Goal: Information Seeking & Learning: Check status

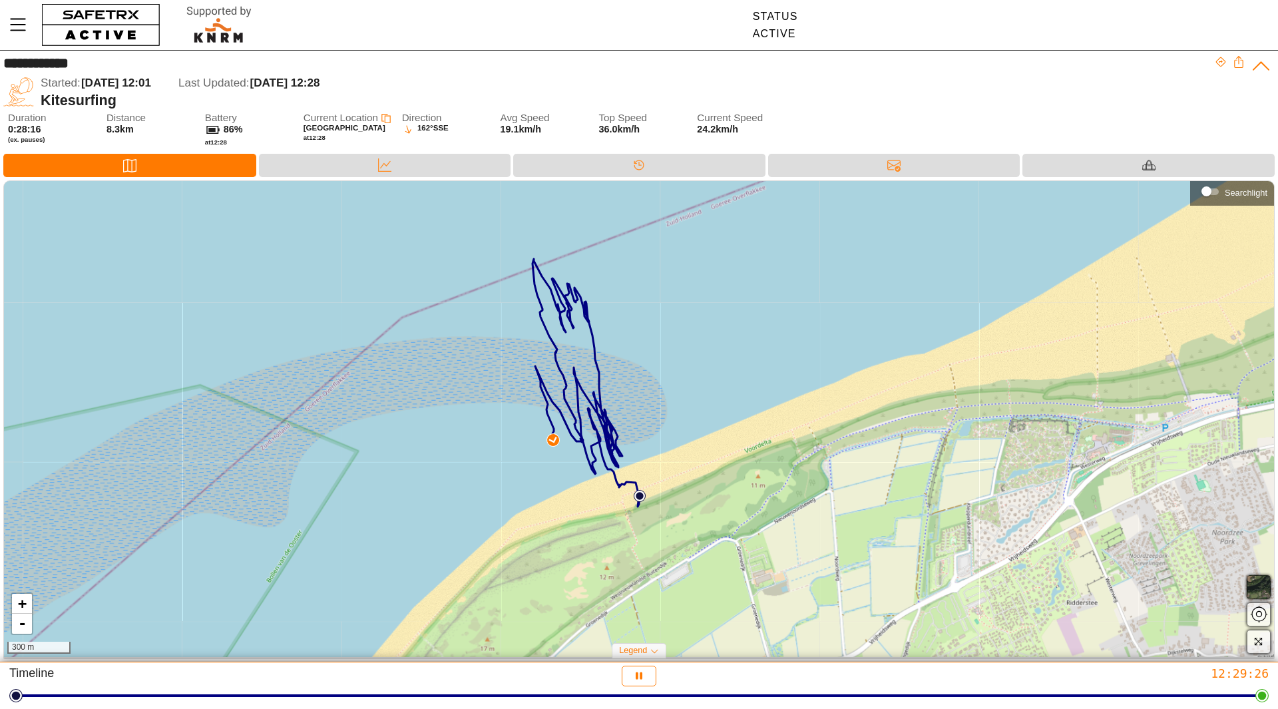
drag, startPoint x: 633, startPoint y: 548, endPoint x: 599, endPoint y: 514, distance: 48.5
click at [599, 514] on div "+ - 300 m" at bounding box center [639, 419] width 1270 height 476
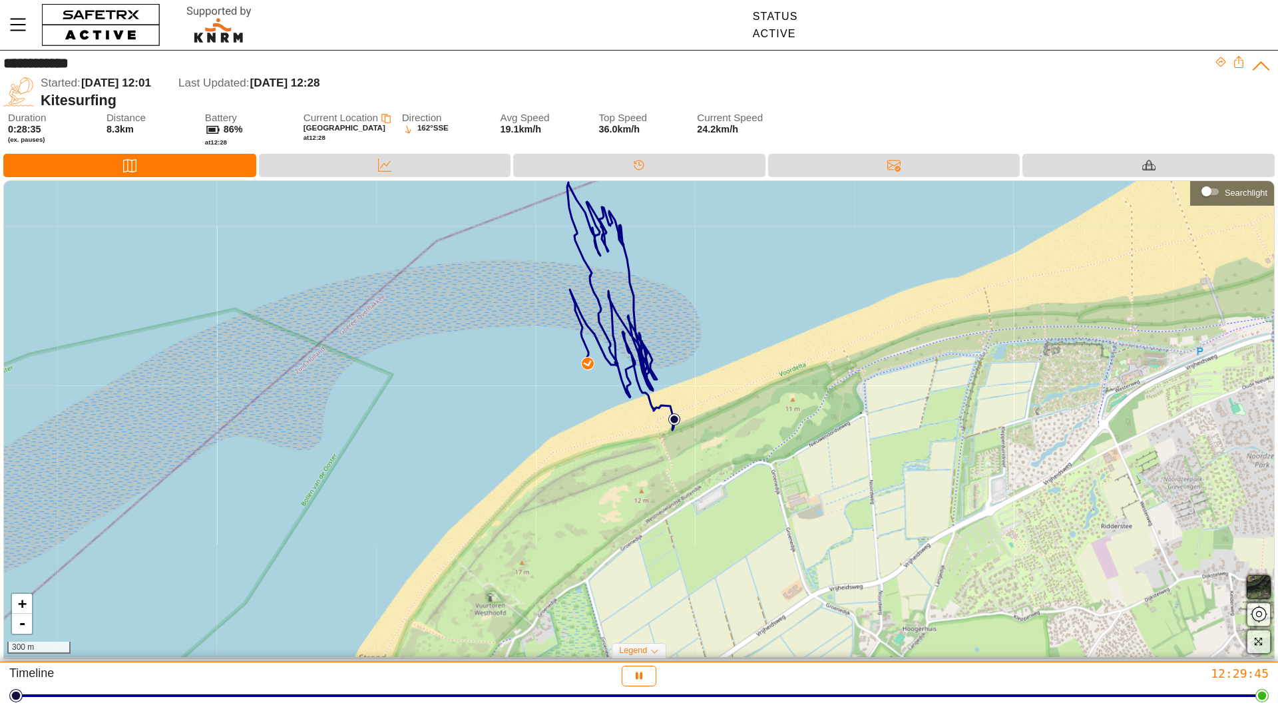
drag, startPoint x: 428, startPoint y: 540, endPoint x: 462, endPoint y: 463, distance: 84.0
click at [462, 463] on div "+ - 300 m" at bounding box center [639, 419] width 1270 height 476
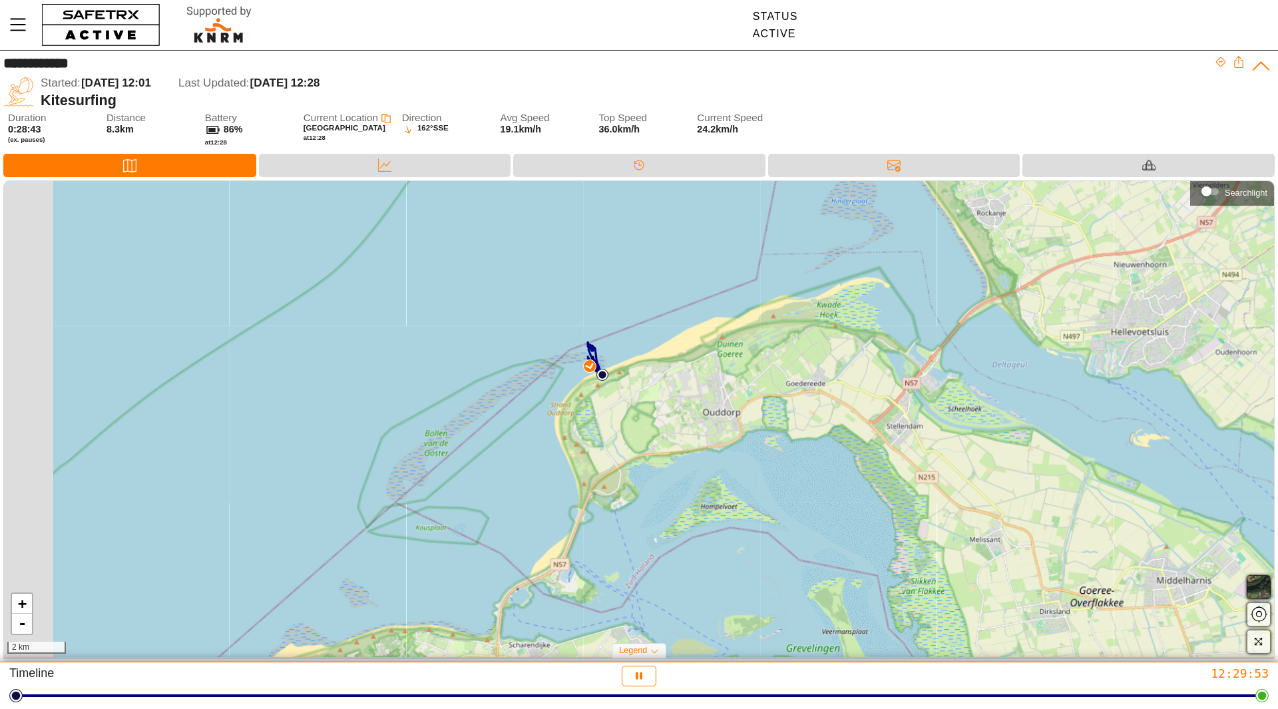
drag, startPoint x: 458, startPoint y: 512, endPoint x: 588, endPoint y: 452, distance: 143.8
click at [587, 429] on div "+ - 2 km" at bounding box center [639, 419] width 1270 height 476
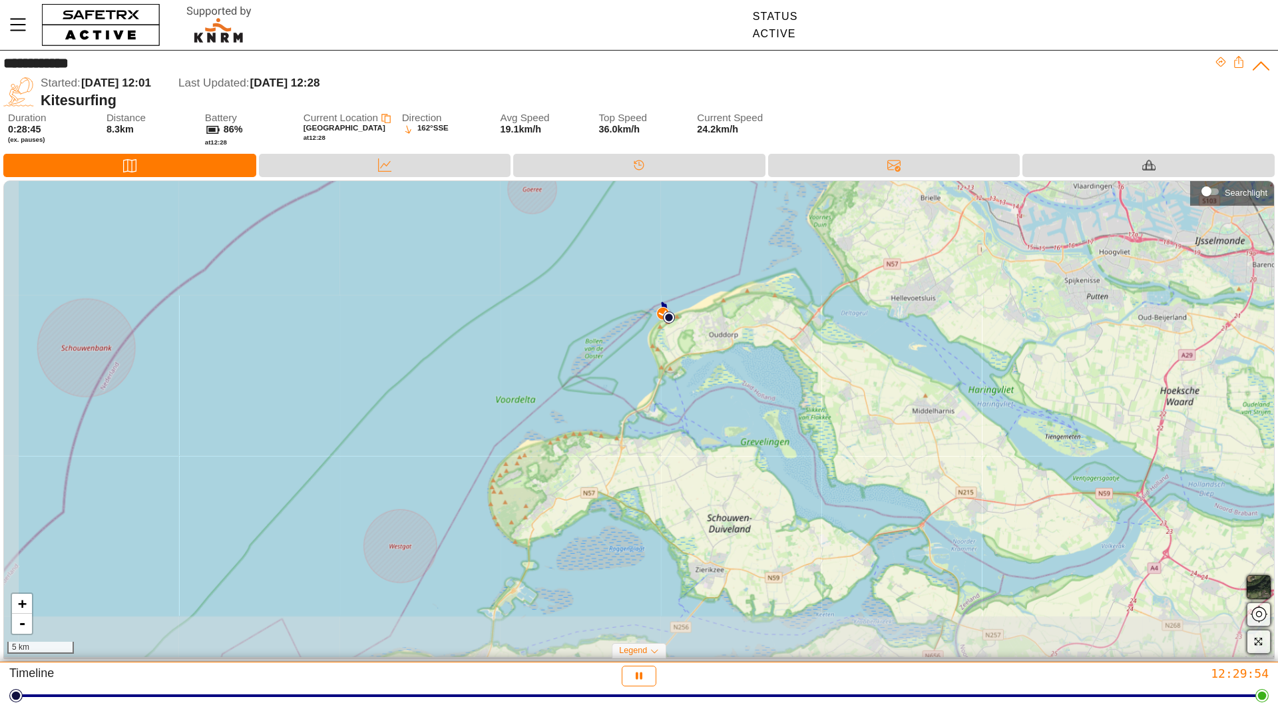
drag, startPoint x: 535, startPoint y: 538, endPoint x: 611, endPoint y: 423, distance: 137.3
click at [611, 423] on div "+ - 5 km" at bounding box center [639, 419] width 1270 height 476
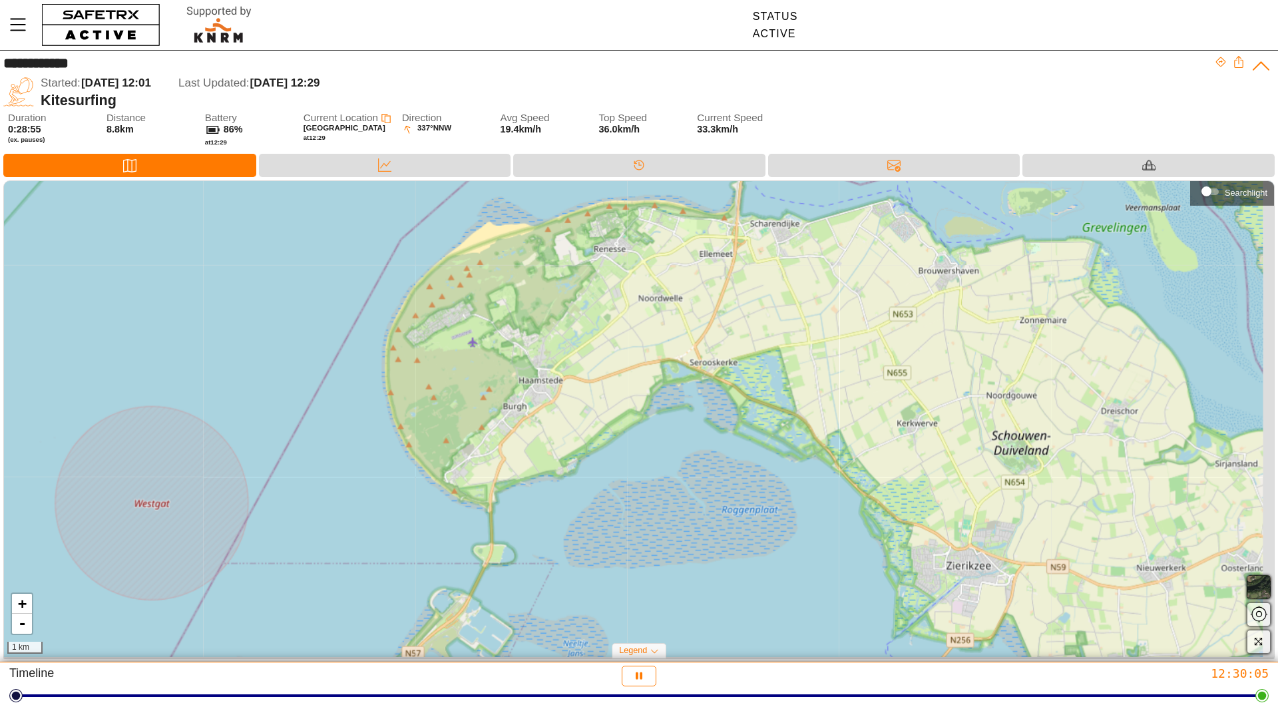
drag, startPoint x: 633, startPoint y: 430, endPoint x: 447, endPoint y: 636, distance: 278.4
click at [448, 644] on div "+ - 1 km" at bounding box center [639, 419] width 1270 height 476
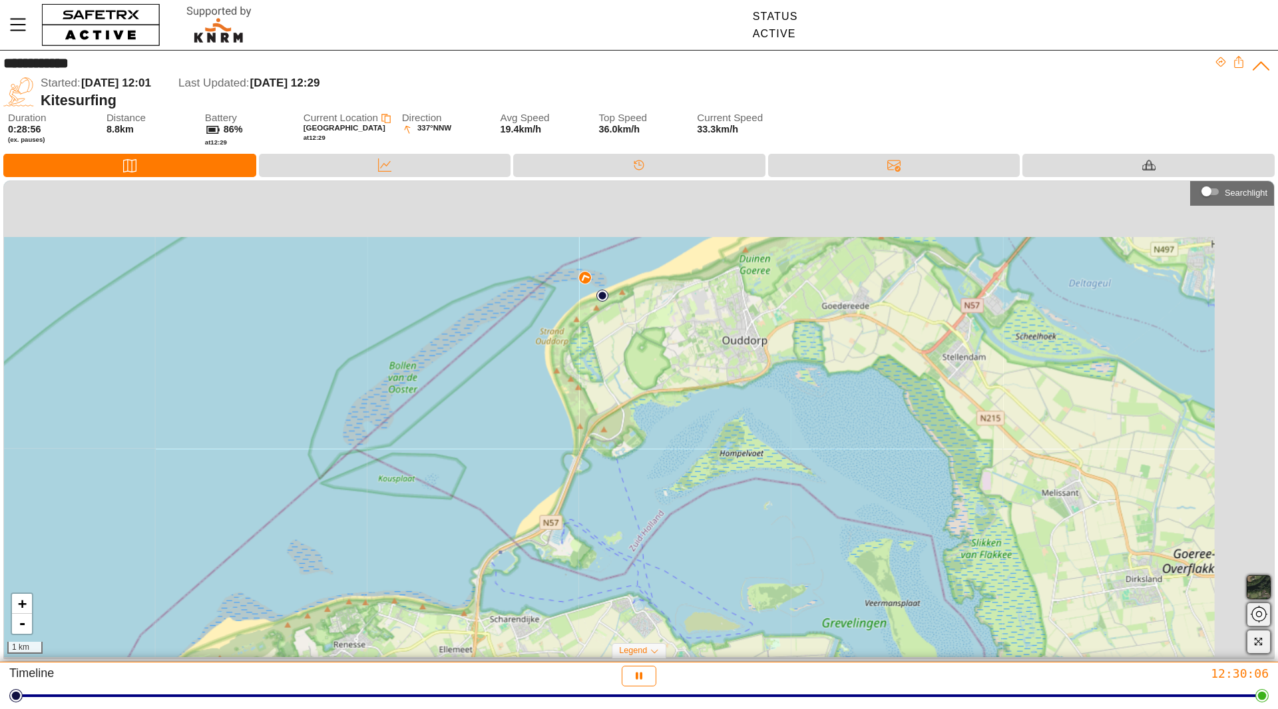
drag, startPoint x: 530, startPoint y: 405, endPoint x: 444, endPoint y: 570, distance: 185.4
click at [432, 631] on div "+ - 1 km" at bounding box center [639, 419] width 1270 height 476
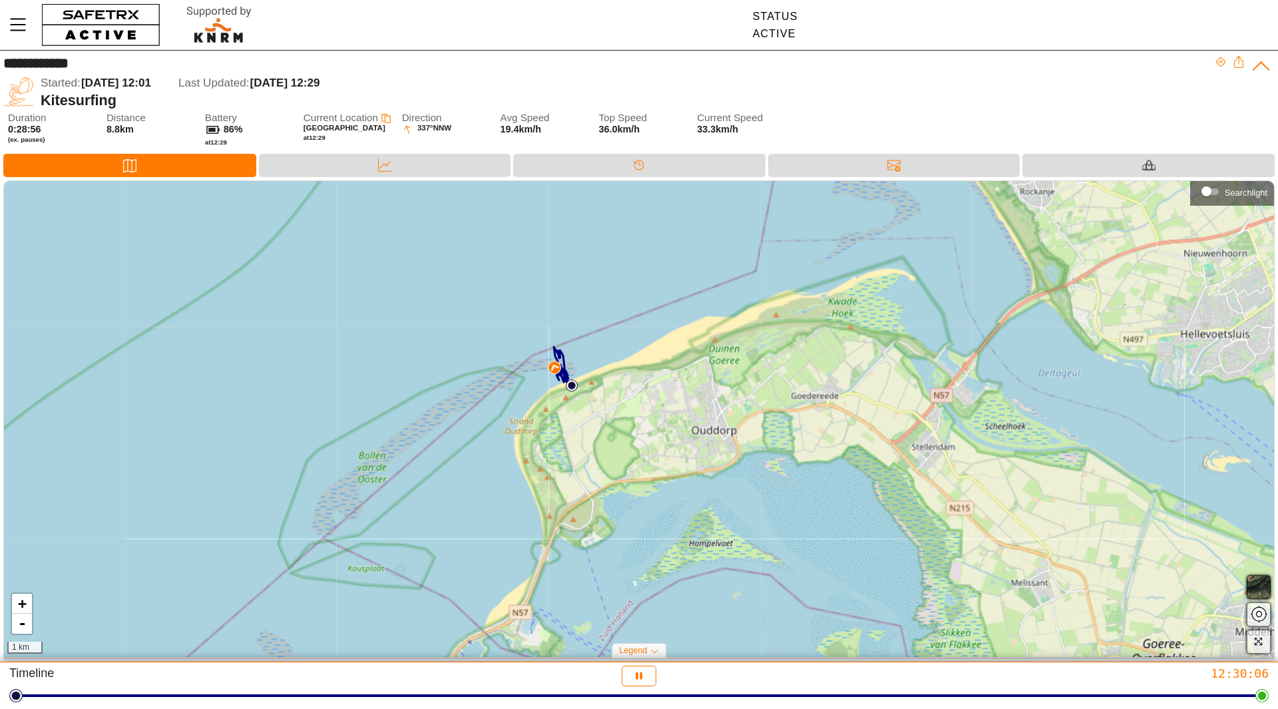
drag, startPoint x: 536, startPoint y: 413, endPoint x: 468, endPoint y: 564, distance: 165.3
click at [468, 564] on div "+ - 1 km" at bounding box center [639, 419] width 1270 height 476
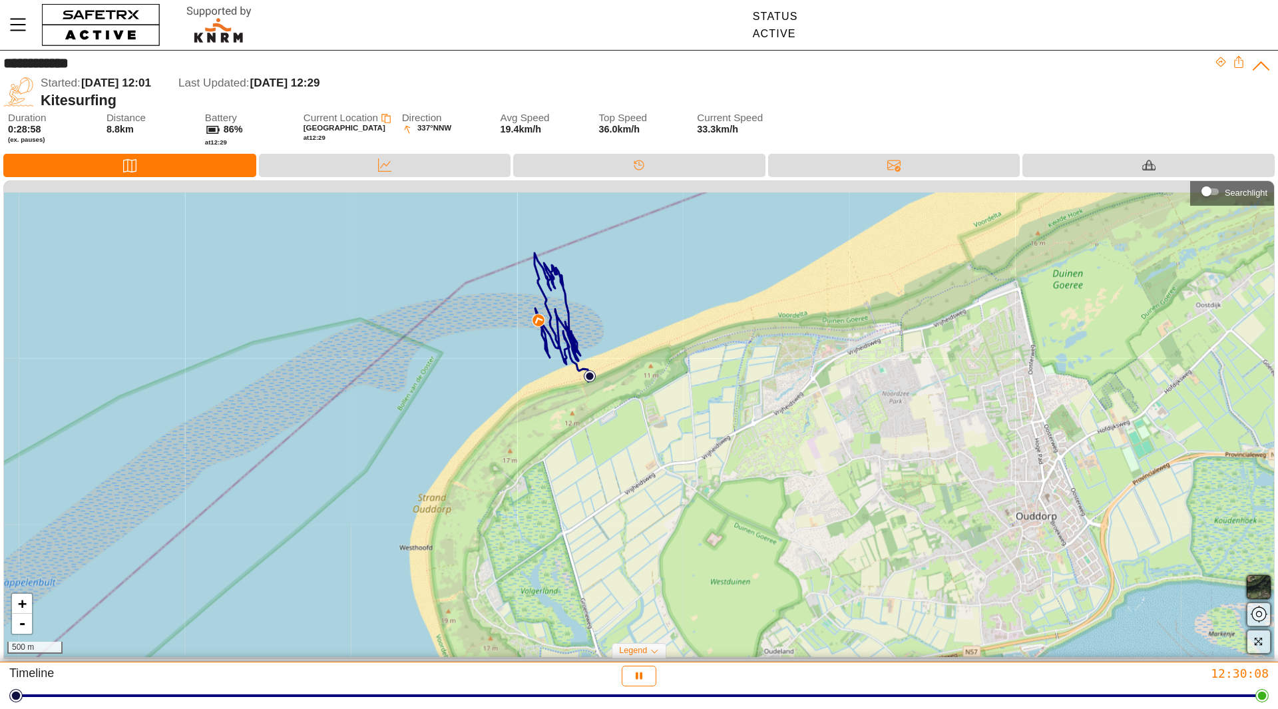
drag, startPoint x: 600, startPoint y: 357, endPoint x: 515, endPoint y: 490, distance: 158.6
click at [516, 491] on div "+ - 500 m" at bounding box center [639, 419] width 1270 height 476
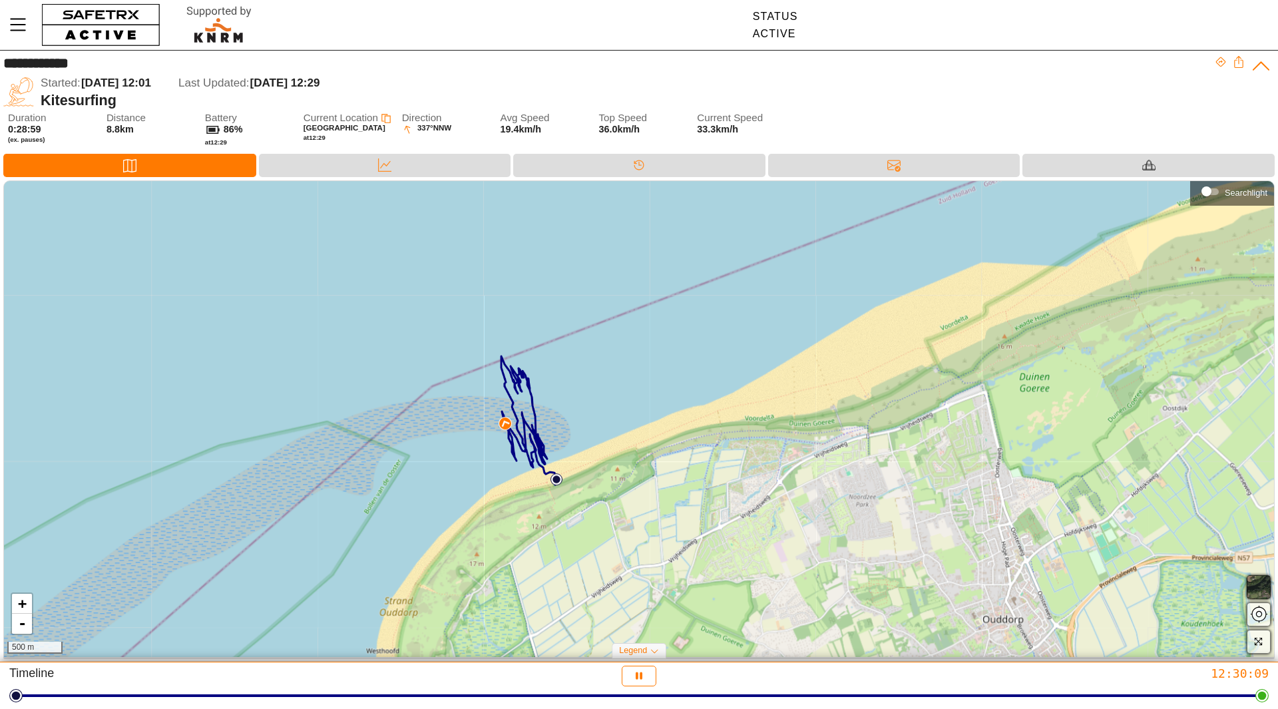
drag, startPoint x: 542, startPoint y: 403, endPoint x: 527, endPoint y: 443, distance: 43.4
click at [527, 443] on div "+ - 500 m" at bounding box center [639, 419] width 1270 height 476
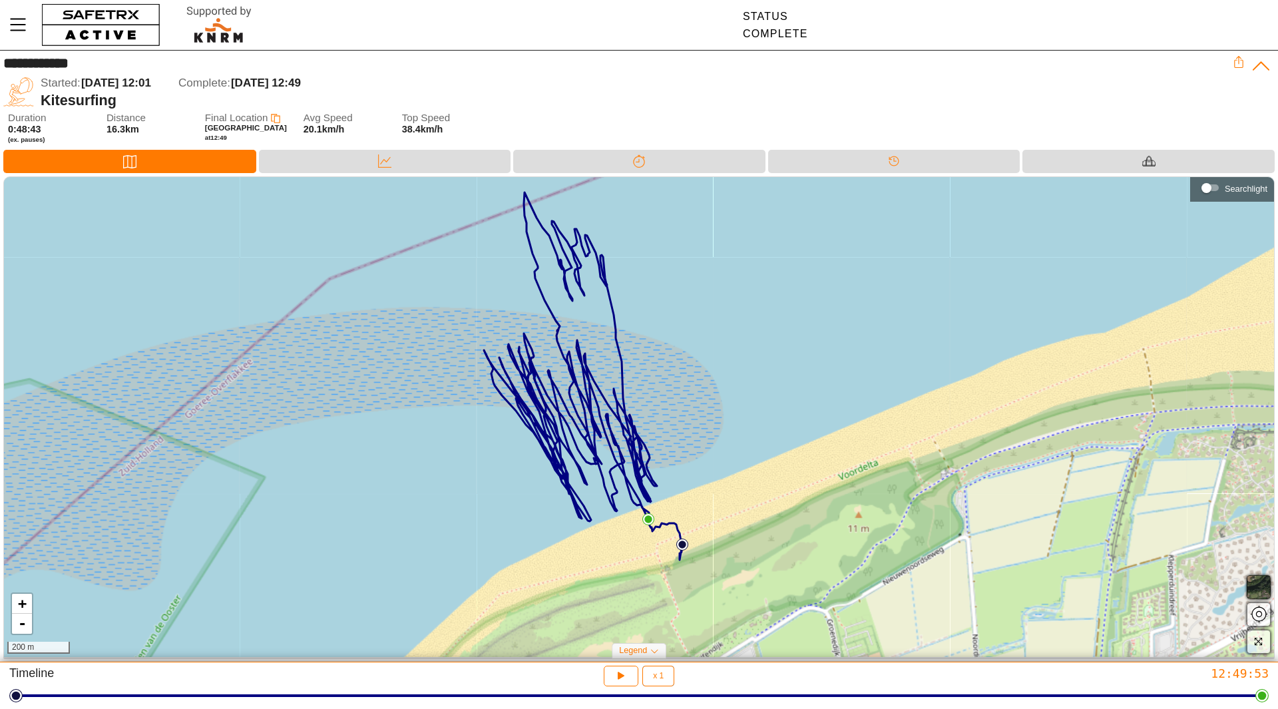
drag, startPoint x: 443, startPoint y: 454, endPoint x: 412, endPoint y: 411, distance: 53.0
click at [412, 411] on div "+ - 200 m" at bounding box center [639, 417] width 1270 height 480
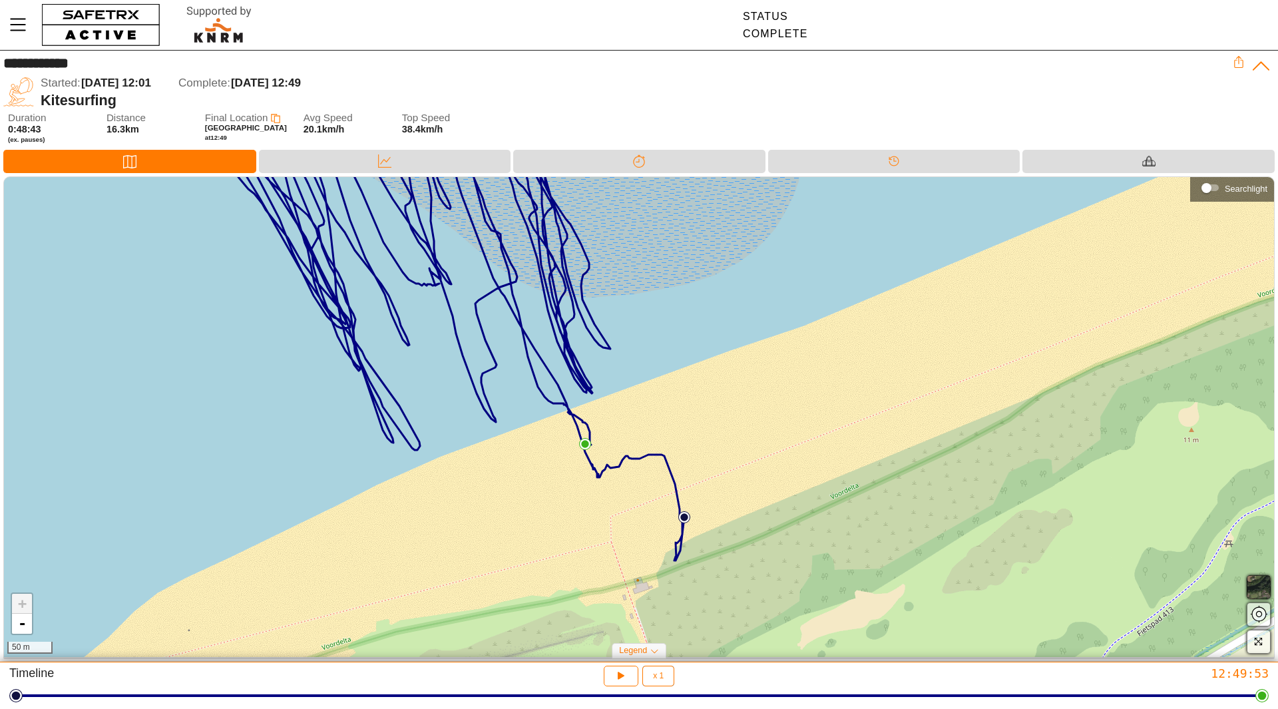
drag, startPoint x: 571, startPoint y: 494, endPoint x: 568, endPoint y: 466, distance: 27.5
click at [568, 466] on div "+ - 50 m" at bounding box center [639, 417] width 1270 height 480
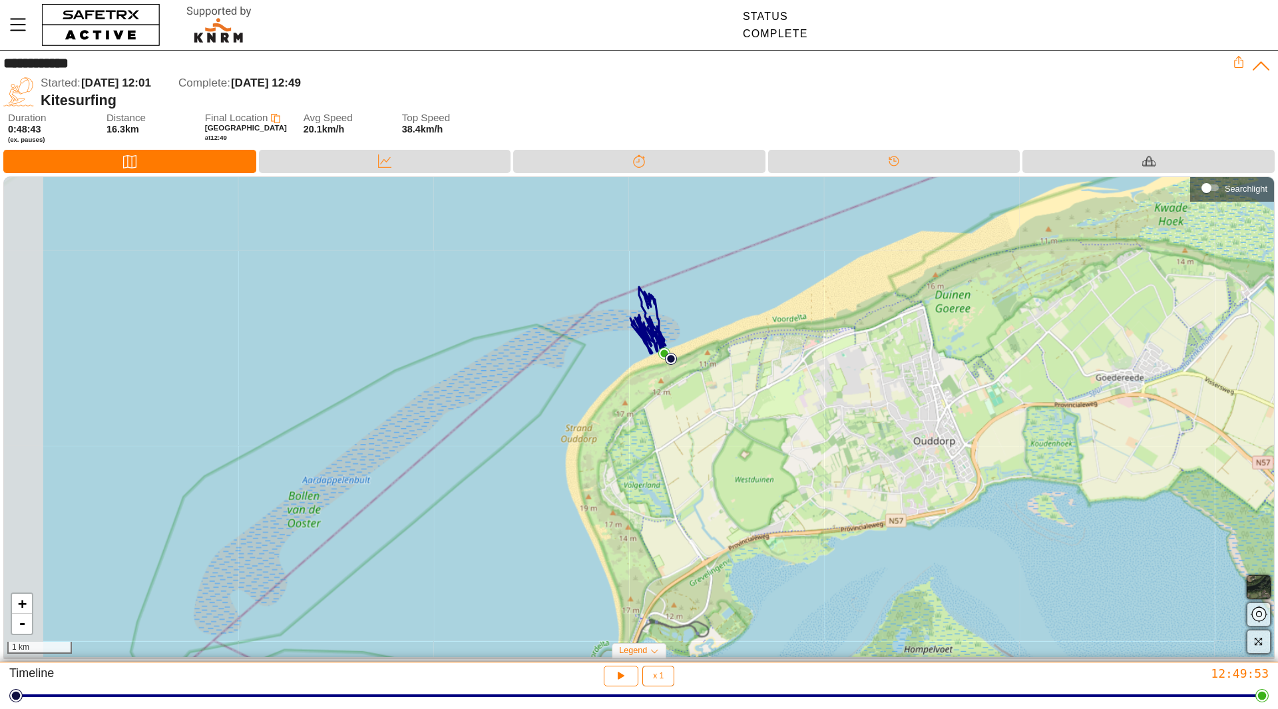
drag, startPoint x: 660, startPoint y: 327, endPoint x: 667, endPoint y: 327, distance: 7.3
click at [667, 327] on div "+ - 1 km" at bounding box center [639, 417] width 1270 height 480
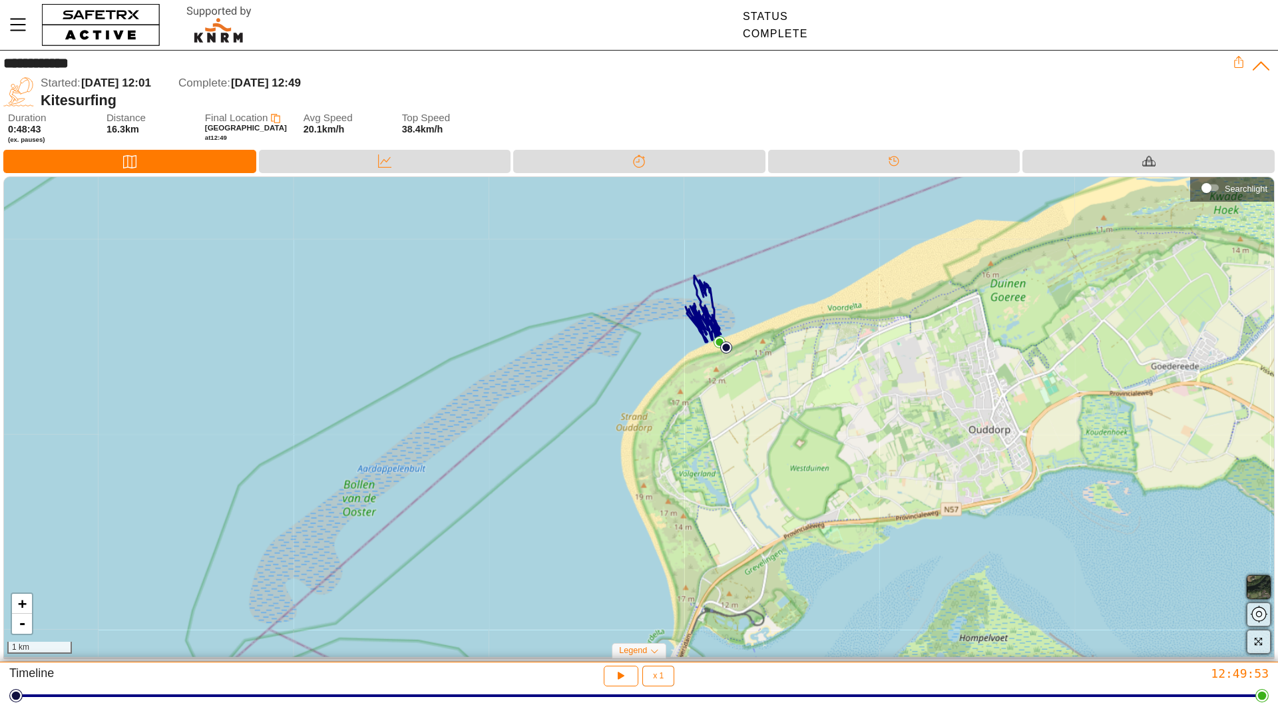
drag, startPoint x: 661, startPoint y: 315, endPoint x: 730, endPoint y: 307, distance: 69.0
click at [737, 301] on div "+ - 1 km" at bounding box center [639, 417] width 1270 height 480
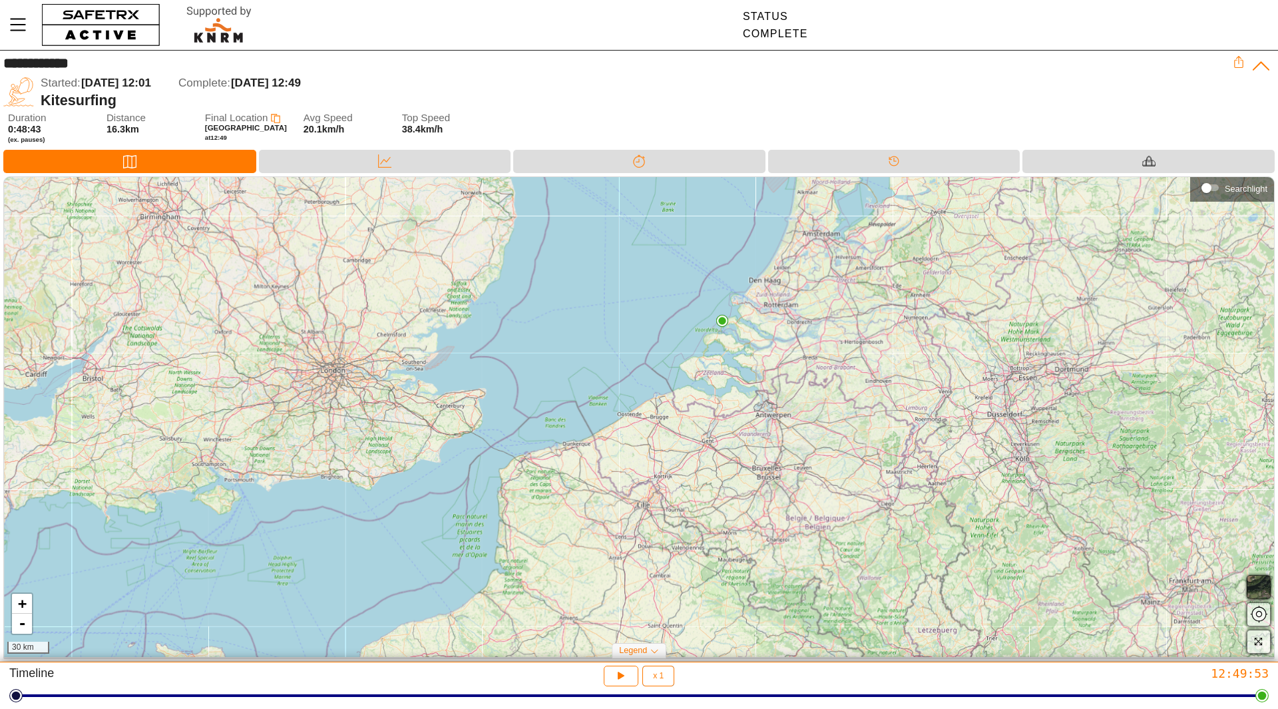
drag, startPoint x: 574, startPoint y: 369, endPoint x: 599, endPoint y: 367, distance: 25.4
click at [599, 367] on div "+ - 30 km" at bounding box center [639, 417] width 1270 height 480
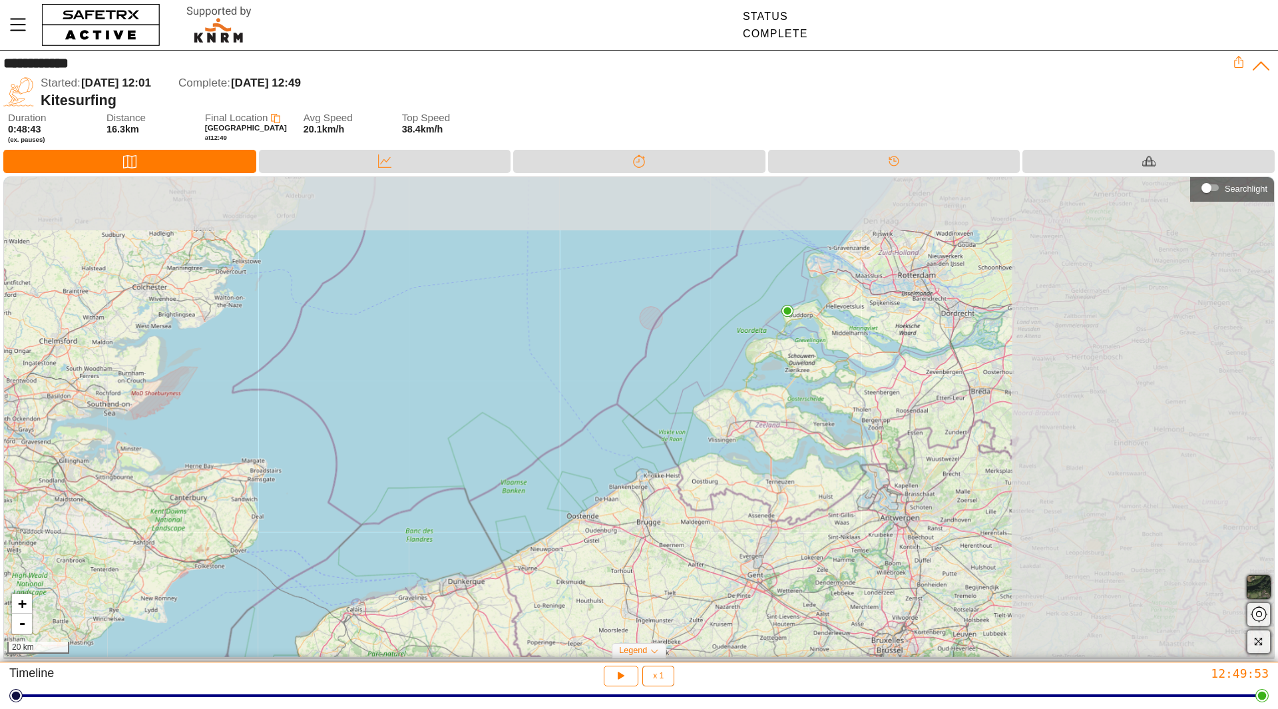
drag, startPoint x: 1002, startPoint y: 321, endPoint x: 694, endPoint y: 377, distance: 313.1
click at [694, 377] on div "+ - 20 km" at bounding box center [639, 417] width 1270 height 480
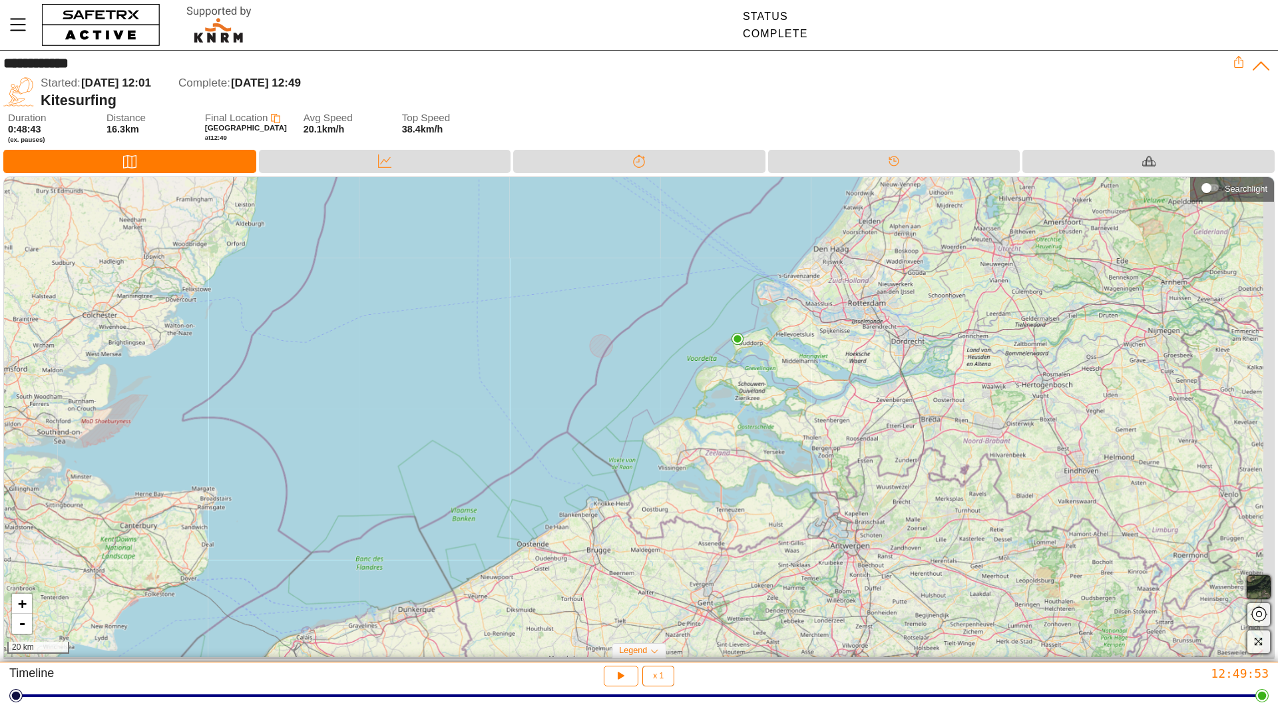
drag, startPoint x: 801, startPoint y: 342, endPoint x: 719, endPoint y: 385, distance: 92.3
click at [719, 385] on div "+ - 20 km" at bounding box center [639, 417] width 1270 height 480
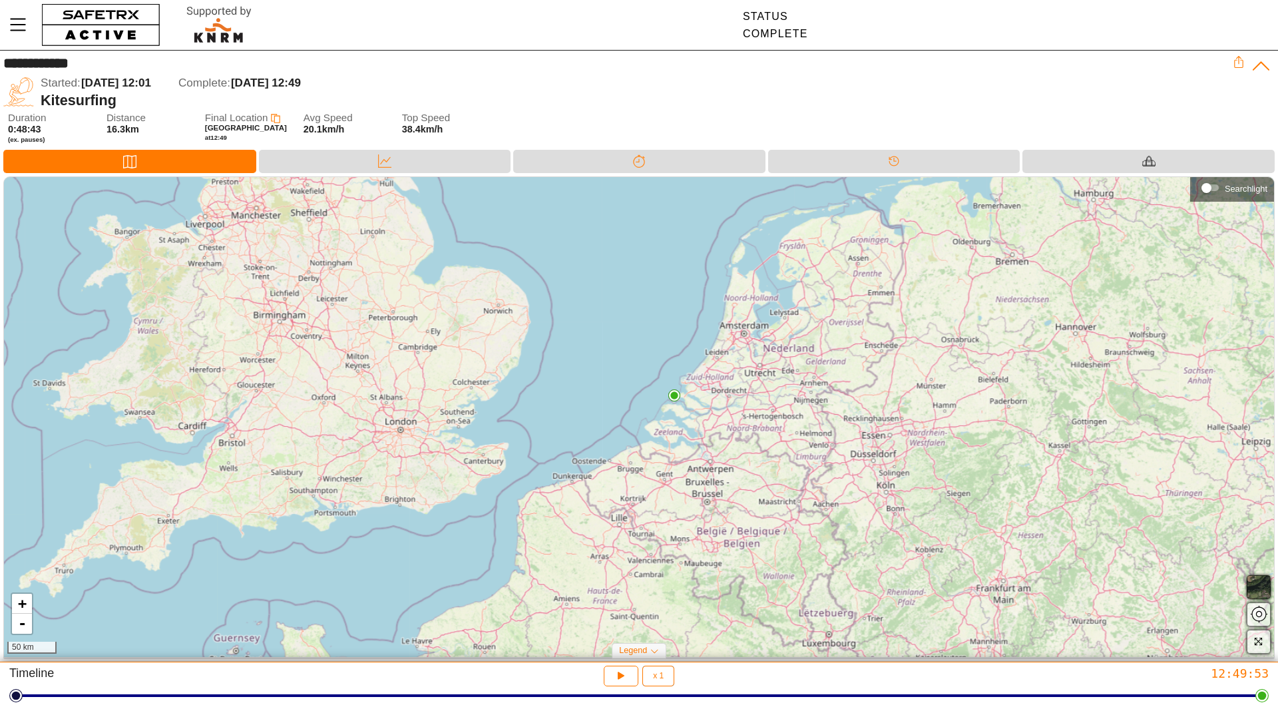
drag, startPoint x: 814, startPoint y: 357, endPoint x: 759, endPoint y: 383, distance: 60.7
click at [759, 383] on div "+ - 50 km" at bounding box center [639, 417] width 1270 height 480
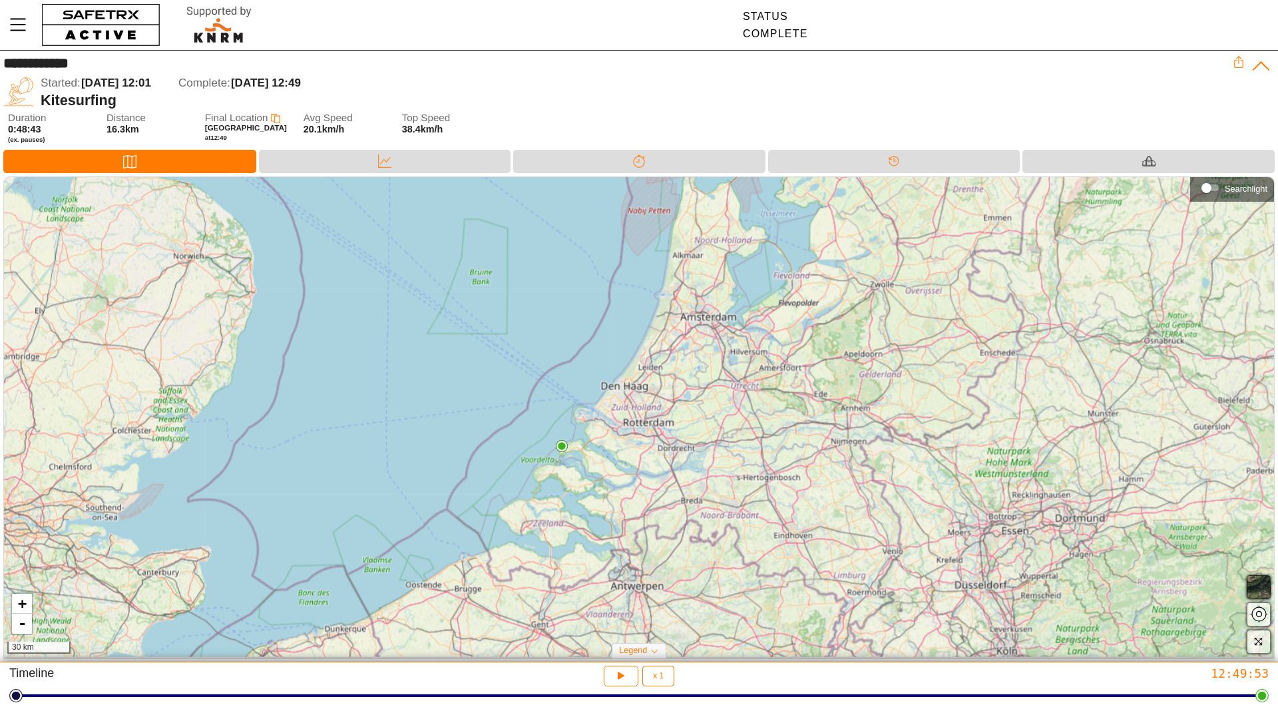
click at [770, 319] on div "+ - 30 km" at bounding box center [639, 417] width 1270 height 480
drag, startPoint x: 729, startPoint y: 287, endPoint x: 716, endPoint y: 336, distance: 50.2
click at [716, 336] on div "+ - 30 km" at bounding box center [639, 417] width 1270 height 480
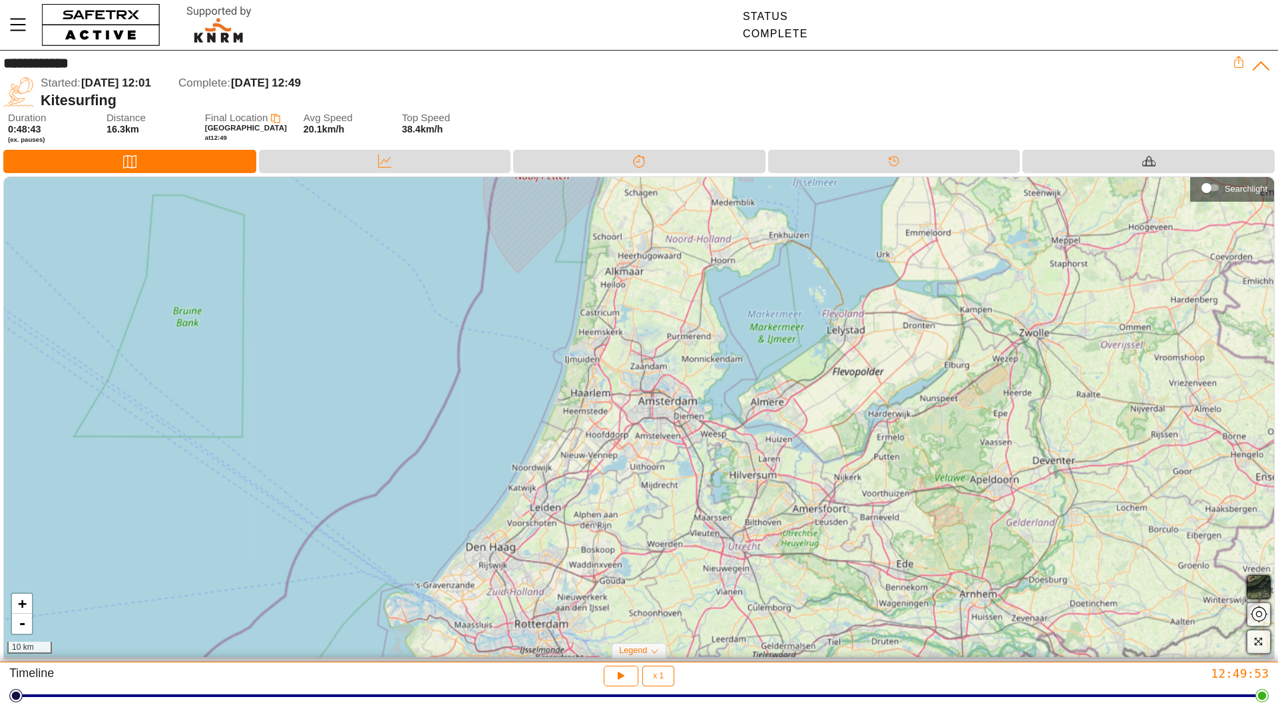
drag, startPoint x: 578, startPoint y: 534, endPoint x: 653, endPoint y: 411, distance: 145.2
click at [659, 411] on div "+ - 10 km" at bounding box center [639, 417] width 1270 height 480
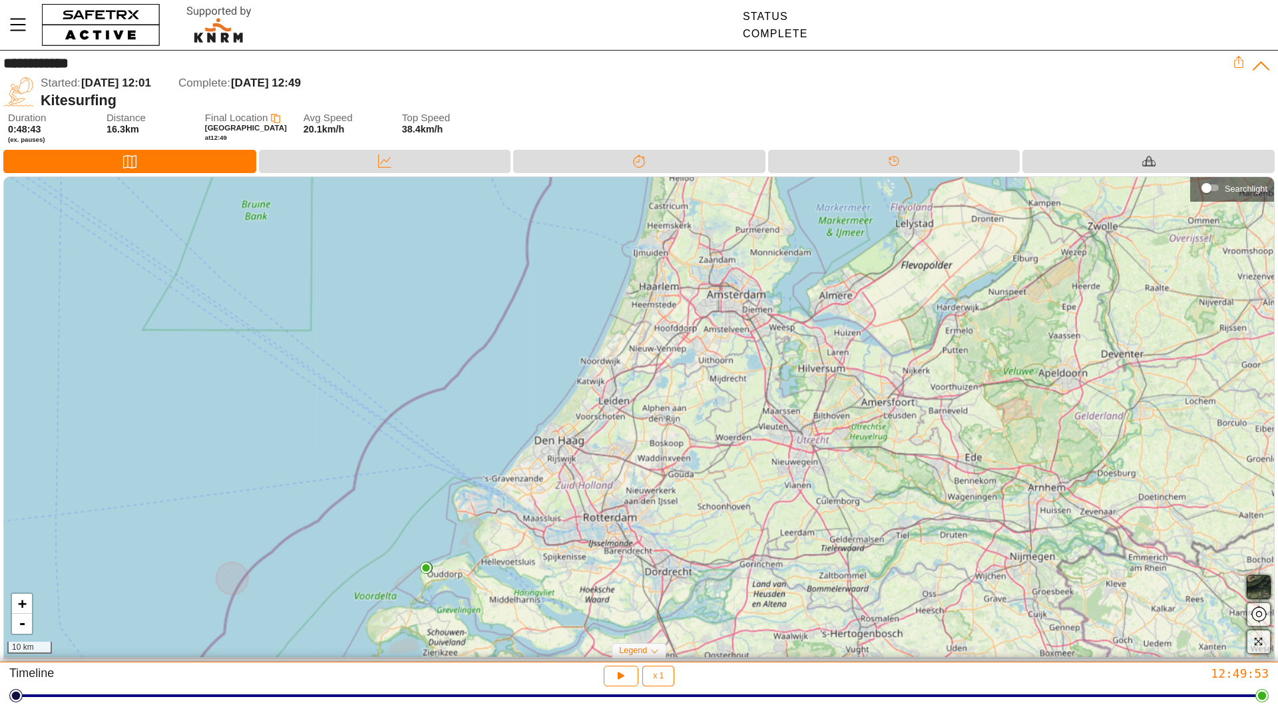
drag, startPoint x: 520, startPoint y: 521, endPoint x: 582, endPoint y: 437, distance: 104.7
click at [582, 437] on div "+ - 10 km" at bounding box center [639, 417] width 1270 height 480
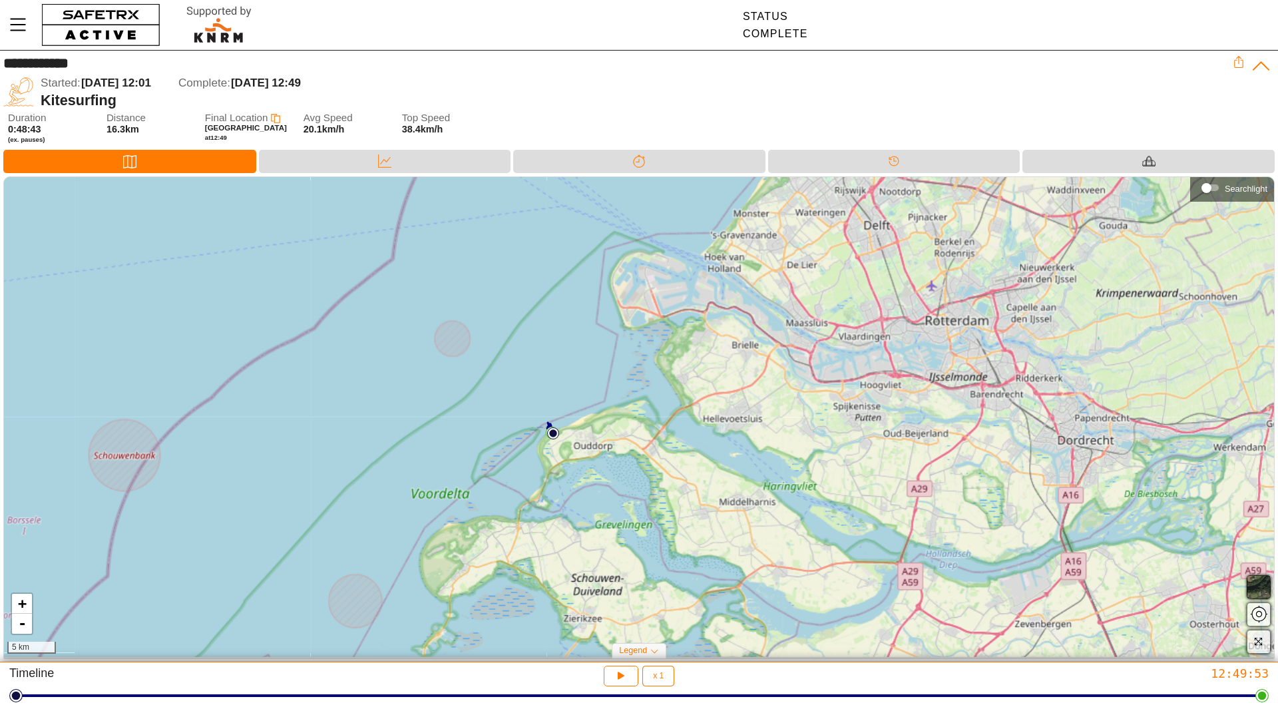
drag, startPoint x: 522, startPoint y: 479, endPoint x: 525, endPoint y: 458, distance: 21.6
click at [525, 458] on div "+ - 5 km" at bounding box center [639, 417] width 1270 height 480
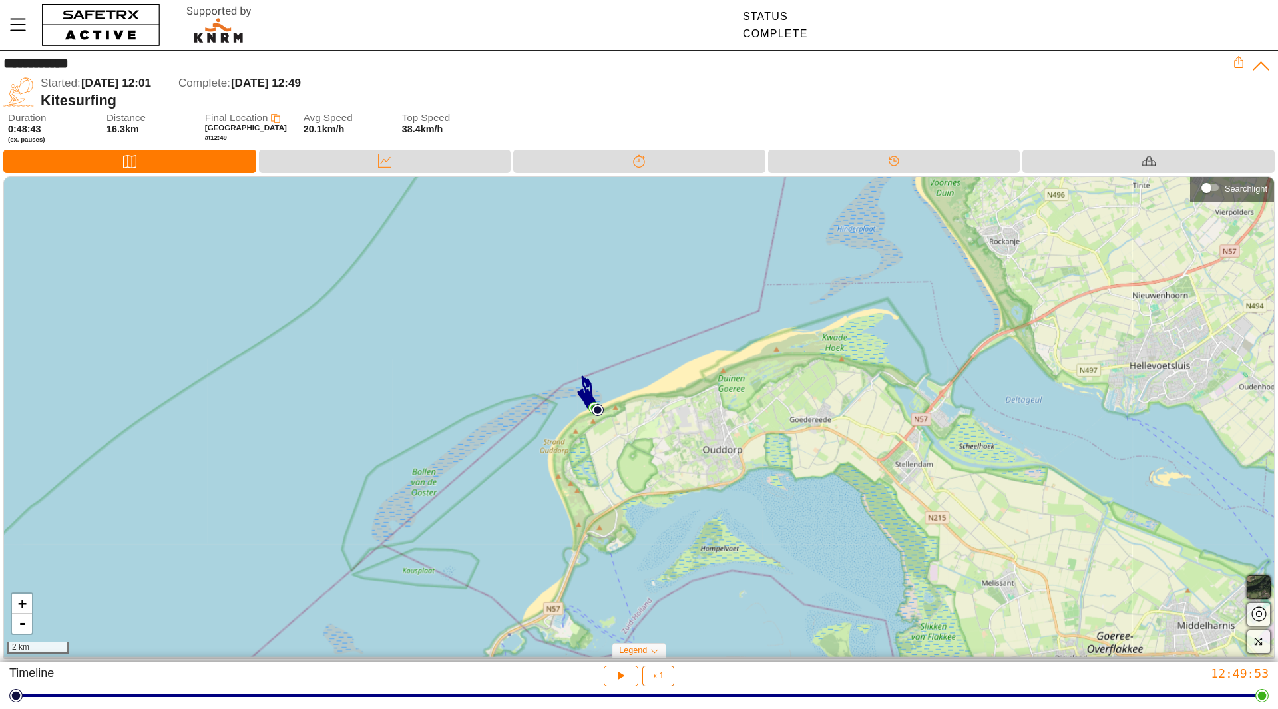
drag, startPoint x: 599, startPoint y: 379, endPoint x: 537, endPoint y: 478, distance: 116.3
click at [537, 479] on div "+ - 2 km" at bounding box center [639, 417] width 1270 height 480
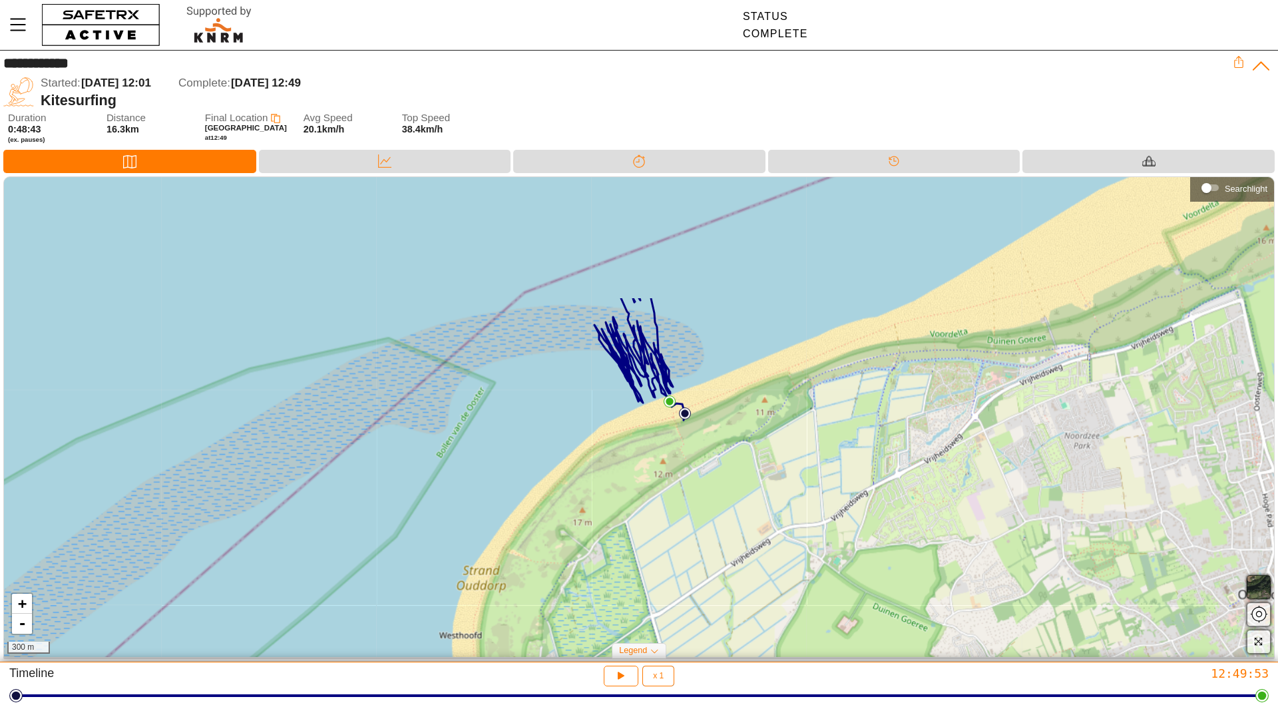
drag, startPoint x: 605, startPoint y: 391, endPoint x: 510, endPoint y: 563, distance: 196.6
click at [510, 563] on div "+ - 300 m" at bounding box center [639, 417] width 1270 height 480
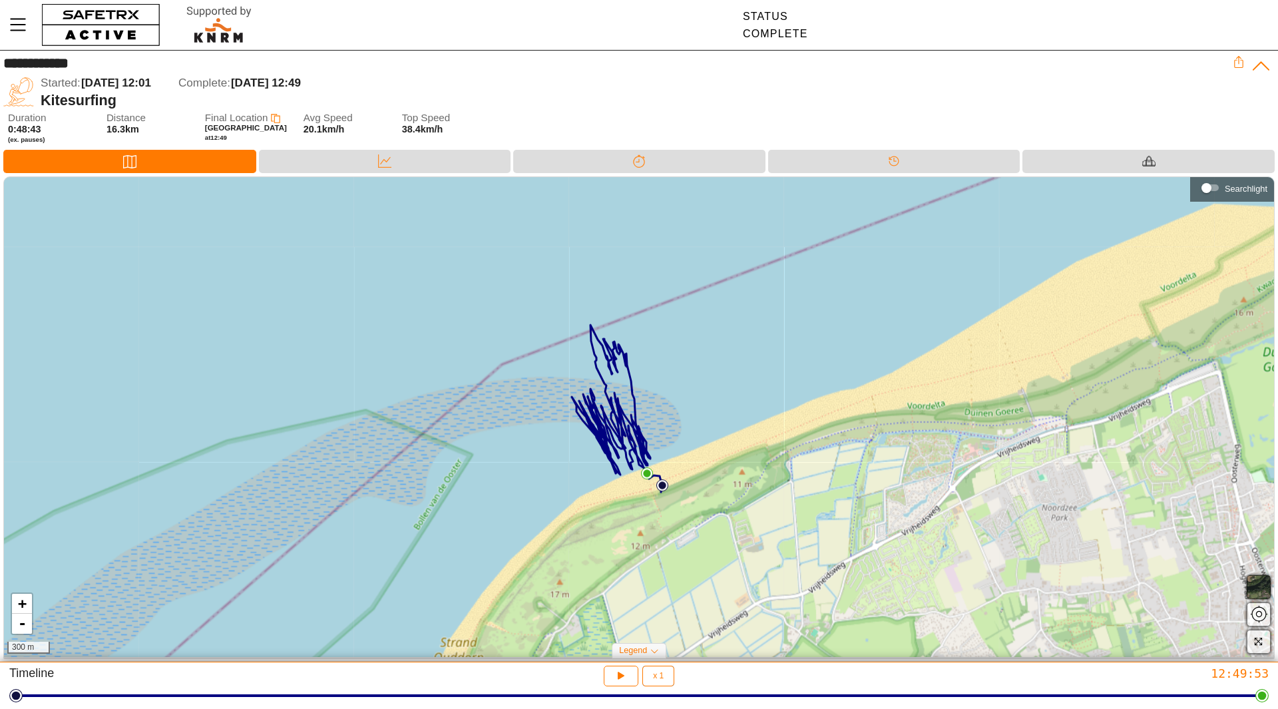
drag, startPoint x: 592, startPoint y: 445, endPoint x: 567, endPoint y: 522, distance: 81.2
click at [566, 527] on div "+ - 300 m" at bounding box center [639, 417] width 1270 height 480
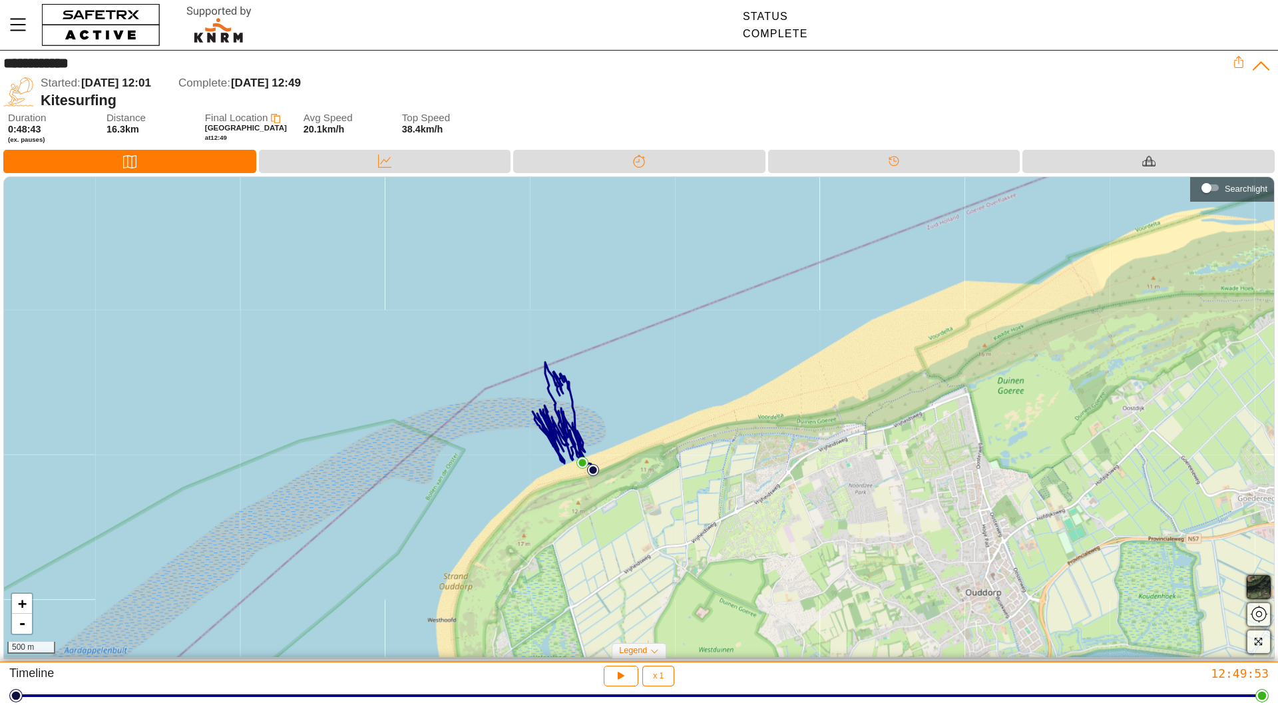
drag, startPoint x: 459, startPoint y: 514, endPoint x: 481, endPoint y: 477, distance: 42.7
click at [481, 477] on div "+ - 500 m" at bounding box center [639, 417] width 1270 height 480
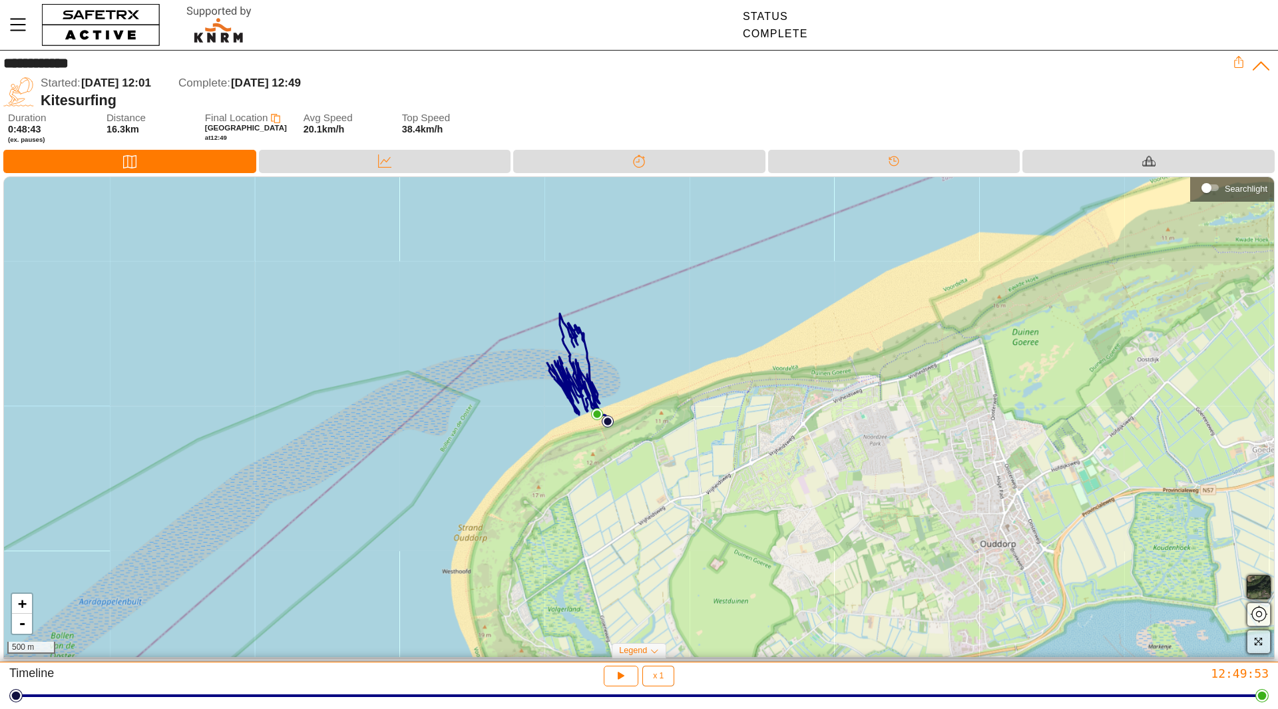
drag, startPoint x: 483, startPoint y: 513, endPoint x: 469, endPoint y: 486, distance: 30.1
click at [497, 464] on div "+ - 500 m" at bounding box center [639, 417] width 1270 height 480
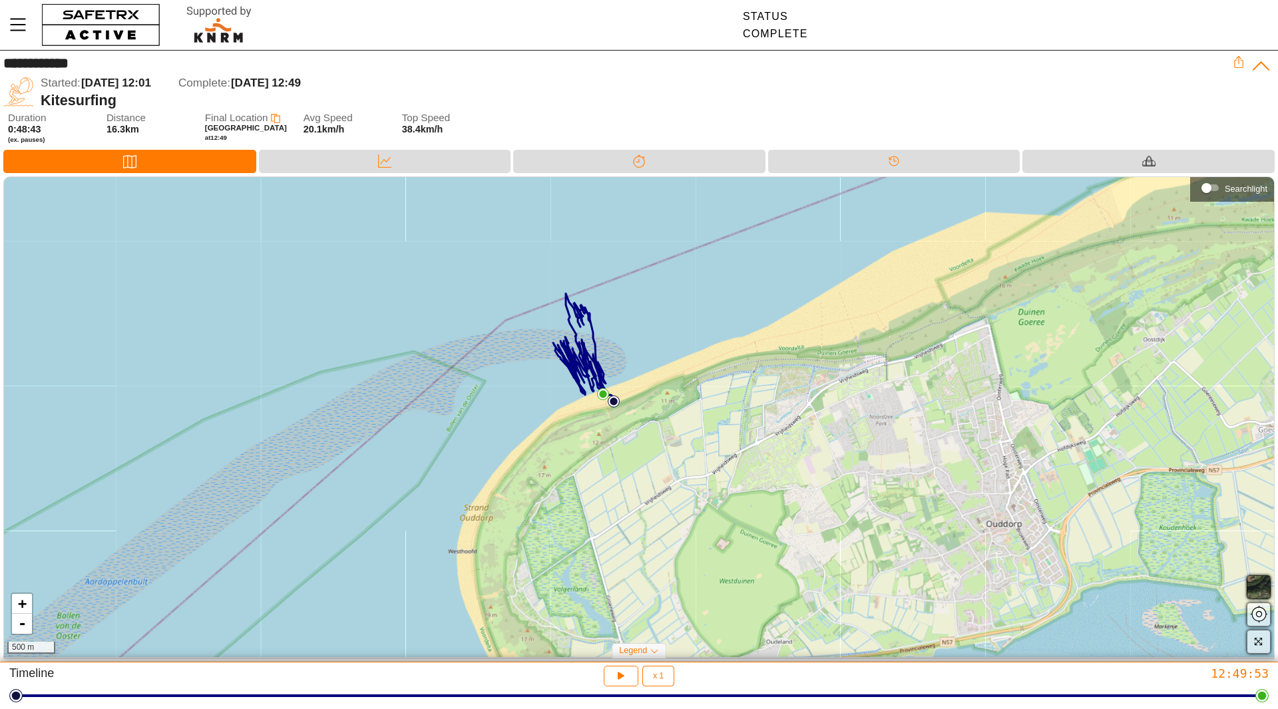
drag, startPoint x: 464, startPoint y: 490, endPoint x: 472, endPoint y: 471, distance: 20.6
click at [472, 471] on div "+ - 500 m" at bounding box center [639, 417] width 1270 height 480
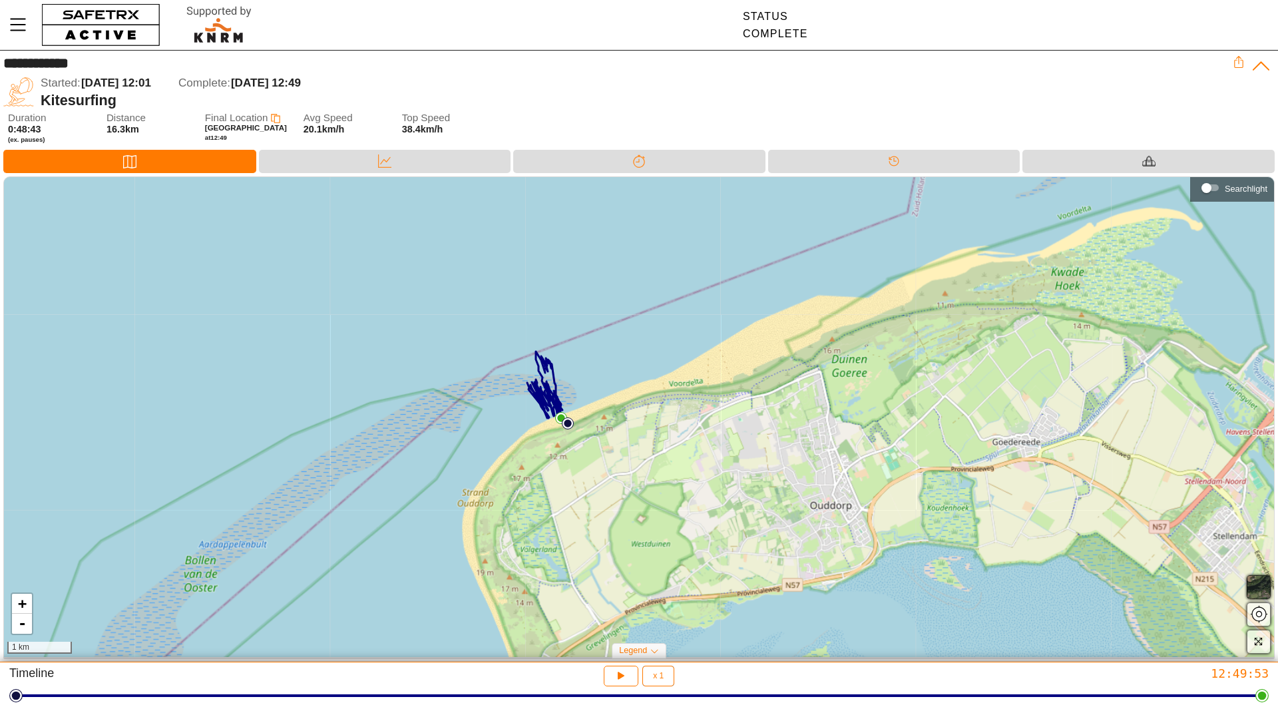
drag, startPoint x: 482, startPoint y: 413, endPoint x: 407, endPoint y: 379, distance: 82.2
click at [407, 379] on div "+ - 1 km" at bounding box center [639, 417] width 1270 height 480
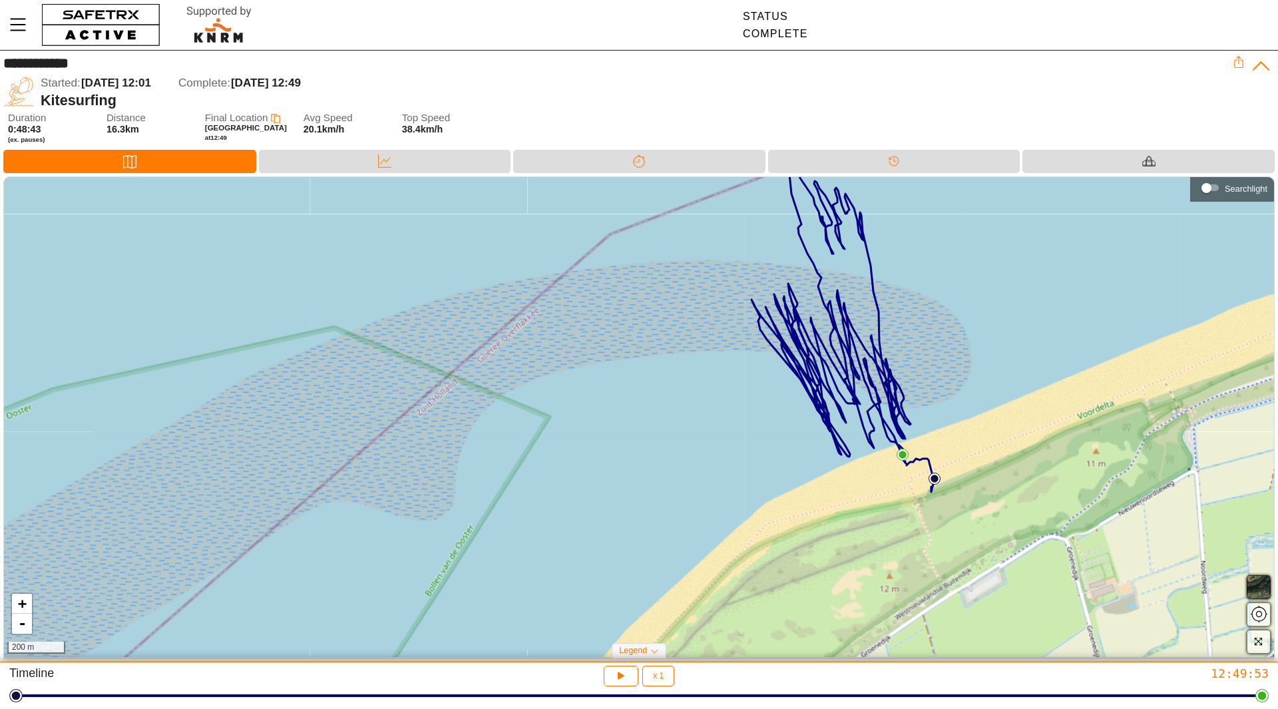
drag, startPoint x: 761, startPoint y: 446, endPoint x: 589, endPoint y: 448, distance: 172.4
click at [589, 448] on div "+ - 200 m" at bounding box center [639, 417] width 1270 height 480
